Goal: Task Accomplishment & Management: Manage account settings

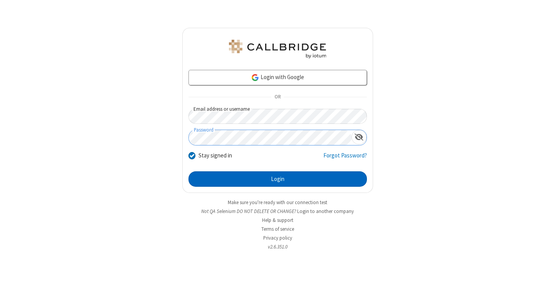
click at [278, 179] on button "Login" at bounding box center [278, 178] width 179 height 15
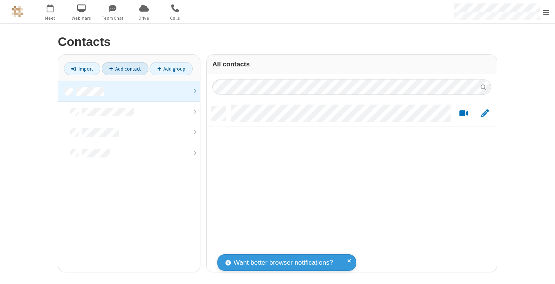
click at [129, 91] on link at bounding box center [129, 91] width 142 height 21
click at [125, 69] on link "Add contact" at bounding box center [125, 68] width 47 height 13
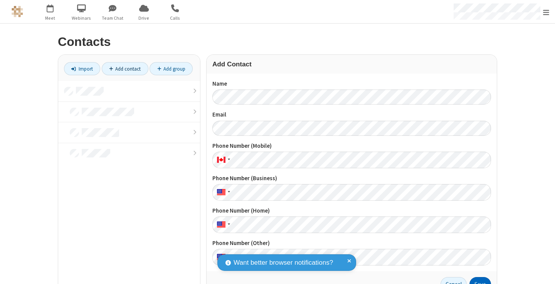
click at [478, 280] on button "Save" at bounding box center [481, 284] width 22 height 15
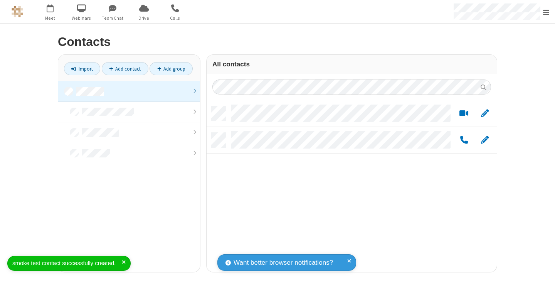
scroll to position [165, 285]
click at [125, 69] on link "Add contact" at bounding box center [125, 68] width 47 height 13
